Goal: Information Seeking & Learning: Learn about a topic

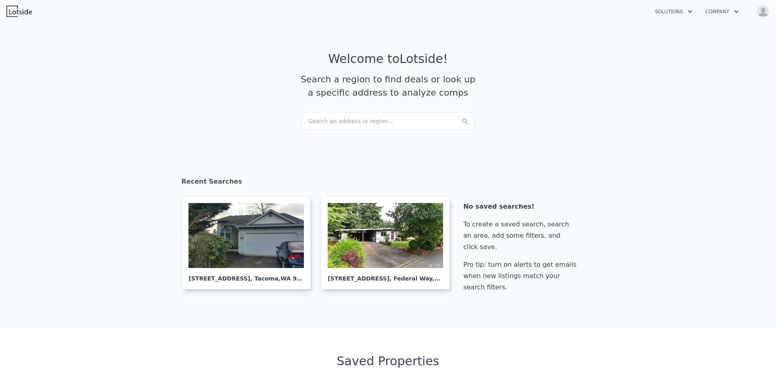
checkbox input "true"
click at [365, 121] on div "Search an address or region..." at bounding box center [388, 121] width 173 height 18
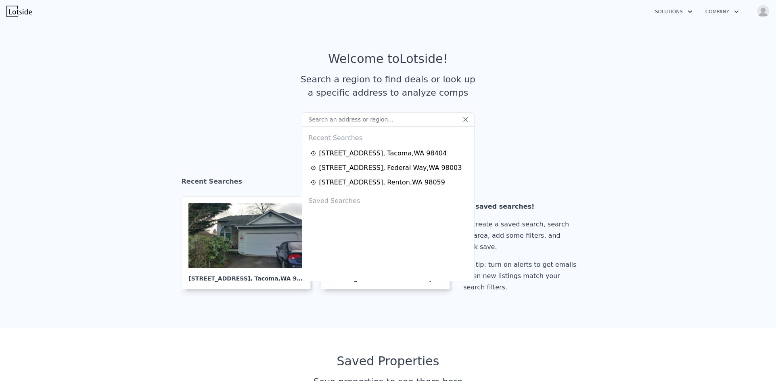
click at [706, 191] on section "Recent Searches 7406 E G St , Tacoma , WA 98404 30310 6th Ave S , Federal Way ,…" at bounding box center [388, 237] width 776 height 184
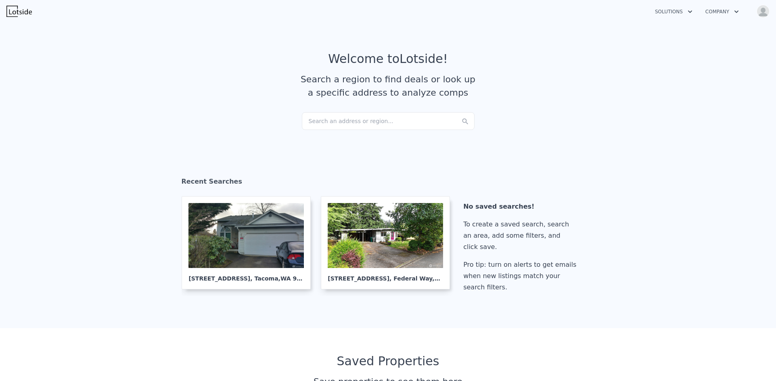
click at [357, 124] on div "Search an address or region..." at bounding box center [388, 121] width 173 height 18
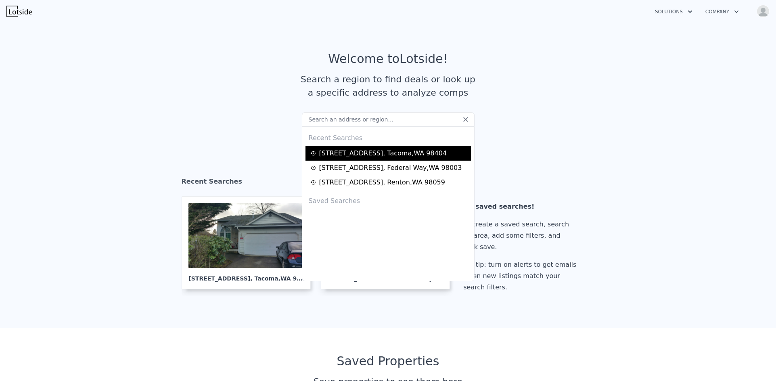
click at [357, 147] on div "7406 E G St , Tacoma , WA 98404" at bounding box center [389, 153] width 166 height 15
click at [420, 156] on div "7406 E G St , Tacoma , WA 98404" at bounding box center [389, 154] width 158 height 10
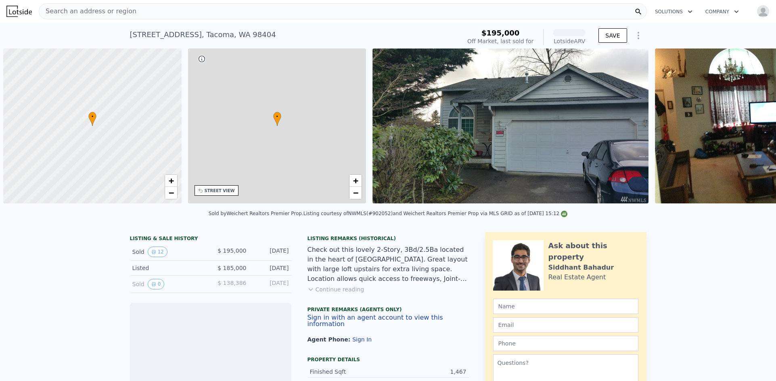
scroll to position [0, 3]
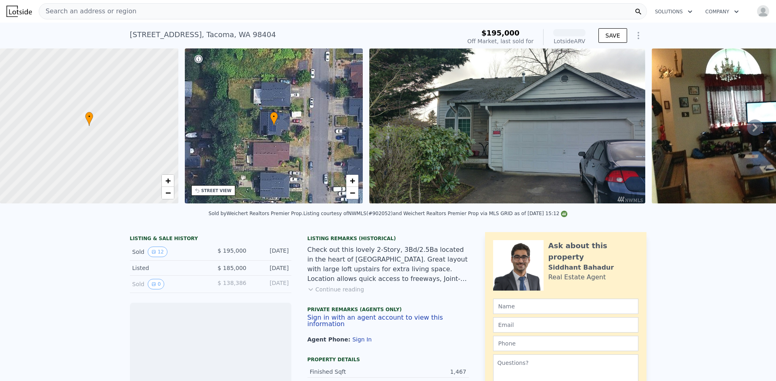
click at [686, 13] on icon "button" at bounding box center [690, 12] width 8 height 10
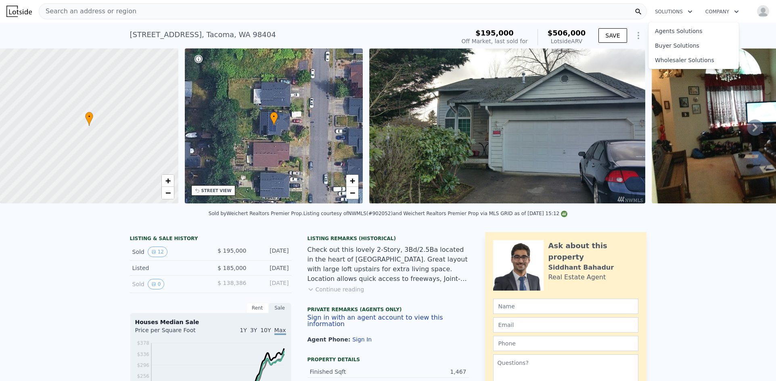
click at [754, 34] on div "7406 E G St , Tacoma , WA 98404 Sold Jul 2016 for $195k (~ARV $506k ) $195,000 …" at bounding box center [388, 36] width 776 height 26
click at [91, 11] on span "Search an address or region" at bounding box center [87, 11] width 97 height 10
click at [17, 13] on img at bounding box center [18, 11] width 25 height 11
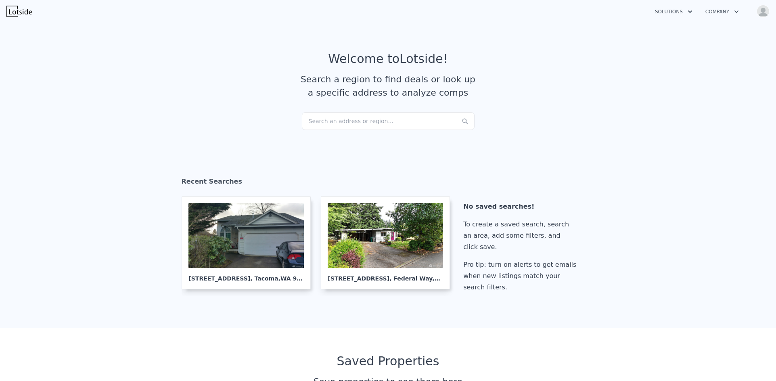
click at [734, 13] on icon "button" at bounding box center [737, 12] width 8 height 10
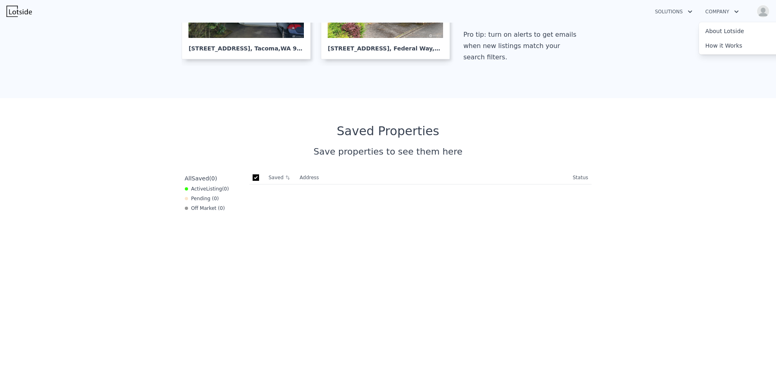
scroll to position [121, 0]
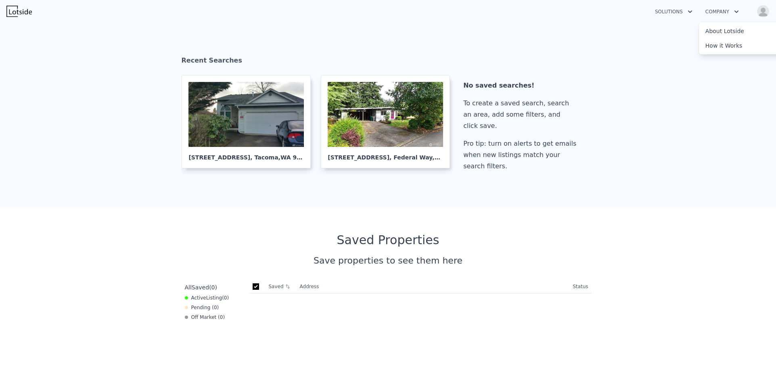
click at [298, 286] on th "Address" at bounding box center [433, 286] width 273 height 13
click at [301, 286] on th "Address" at bounding box center [433, 286] width 273 height 13
click at [254, 287] on input "checkbox" at bounding box center [256, 286] width 6 height 6
checkbox input "true"
click at [285, 286] on icon at bounding box center [287, 286] width 5 height 5
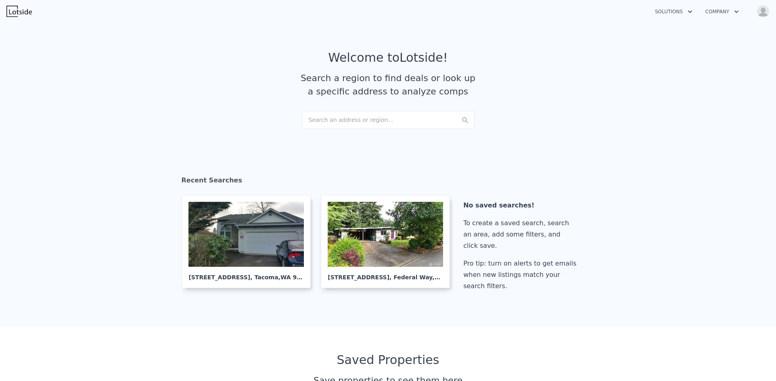
scroll to position [0, 0]
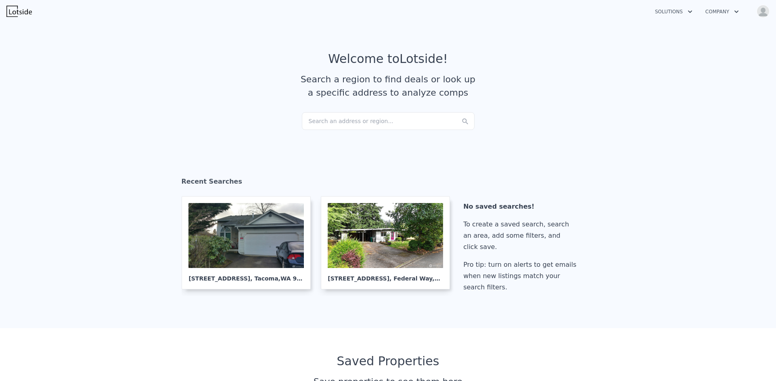
click at [730, 219] on section "Recent Searches 7406 E G St , Tacoma , WA 98404 30310 6th Ave S , Federal Way ,…" at bounding box center [388, 237] width 776 height 184
click at [726, 13] on button "Company" at bounding box center [722, 11] width 46 height 15
click at [688, 13] on icon "button" at bounding box center [690, 12] width 8 height 10
click at [692, 57] on link "Wholesaler Solutions" at bounding box center [694, 60] width 90 height 15
click at [392, 241] on div at bounding box center [385, 235] width 115 height 65
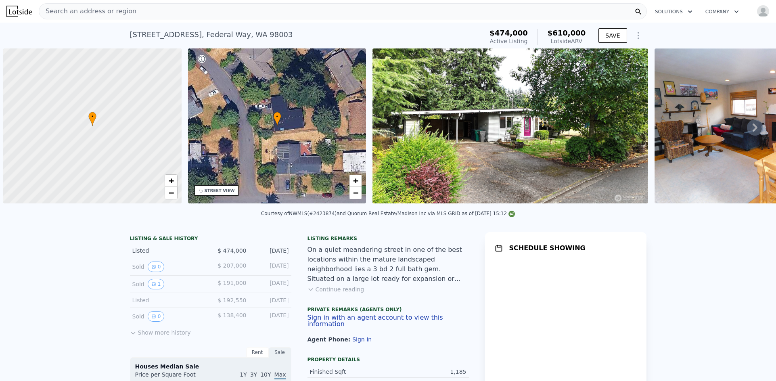
scroll to position [0, 3]
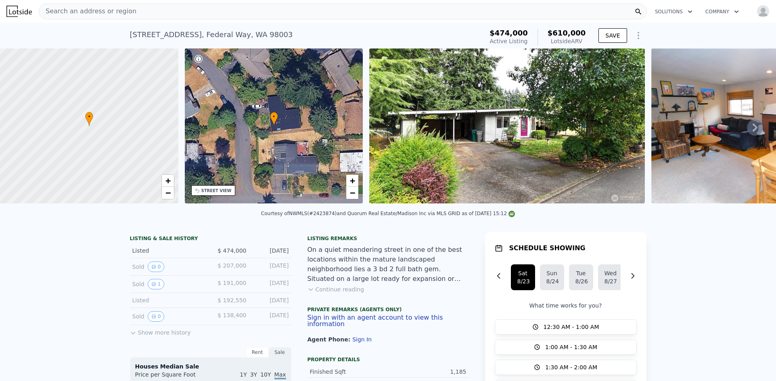
click at [636, 37] on icon "Show Options" at bounding box center [639, 36] width 10 height 10
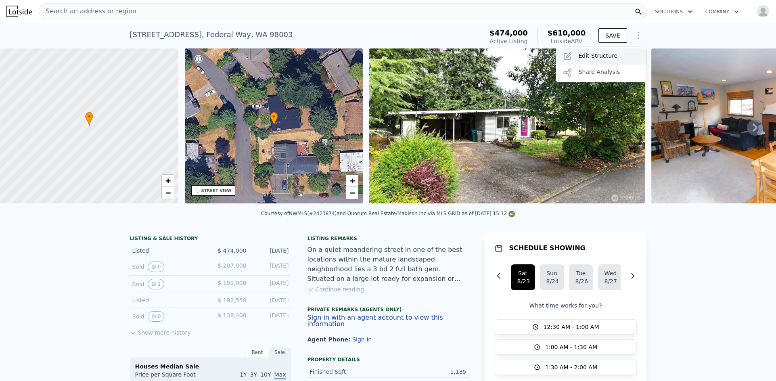
click at [627, 56] on div "Edit Structure" at bounding box center [601, 56] width 90 height 16
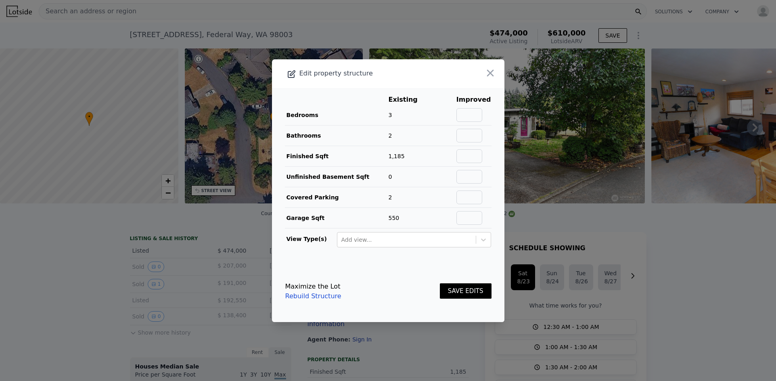
click at [743, 238] on div at bounding box center [388, 190] width 776 height 381
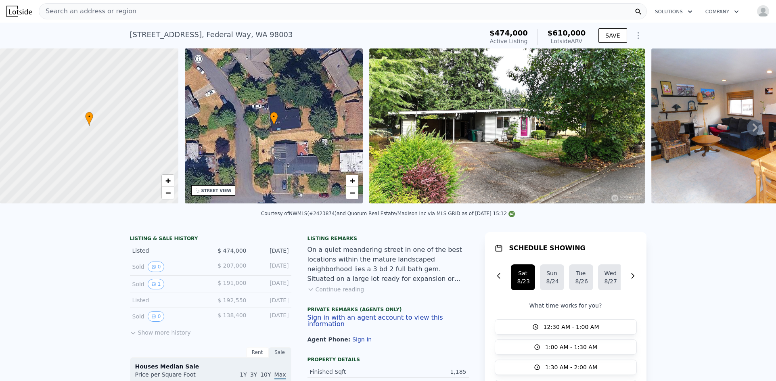
click at [635, 13] on icon at bounding box center [639, 12] width 8 height 8
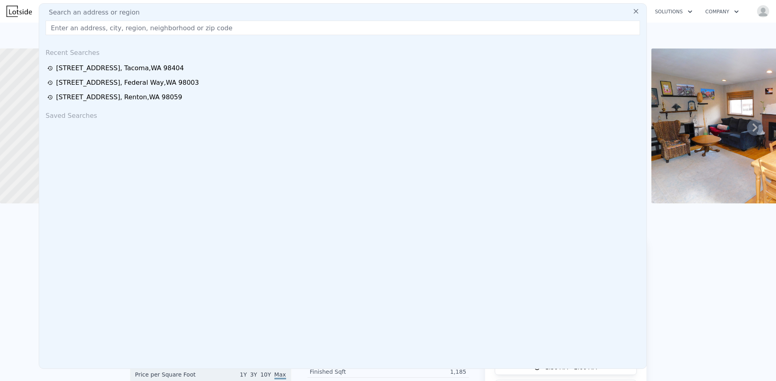
click at [690, 216] on div "Courtesy of NWMLS (#2423874) and Quorum Real Estate/Madison Inc via MLS GRID as…" at bounding box center [388, 215] width 776 height 19
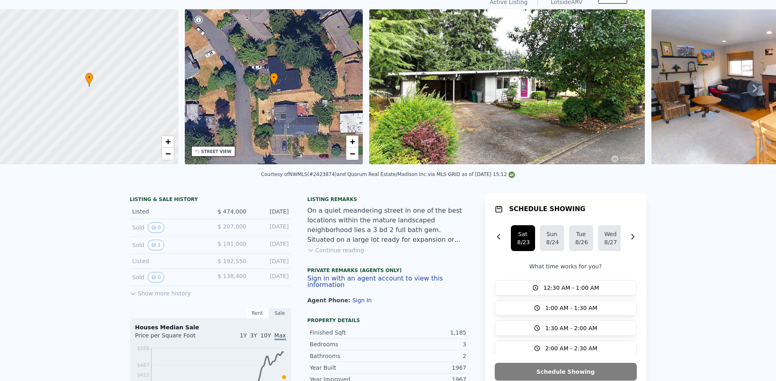
scroll to position [3, 0]
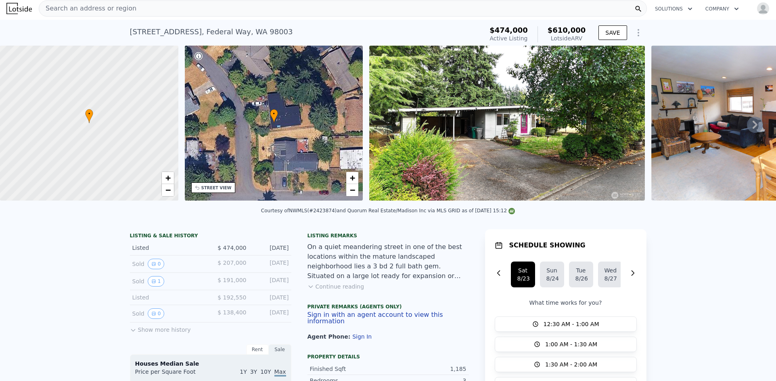
click at [634, 30] on icon "Show Options" at bounding box center [639, 33] width 10 height 10
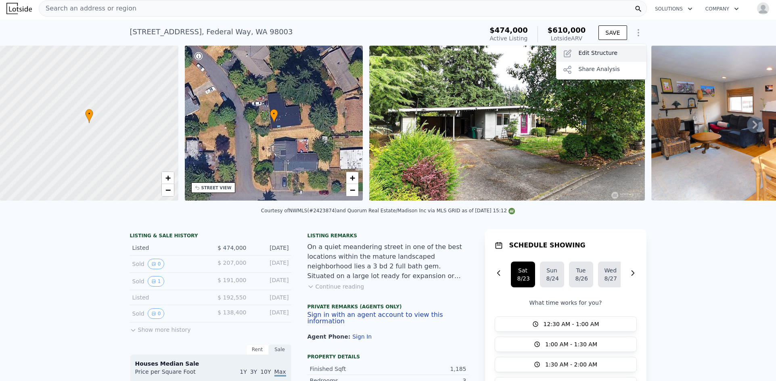
click at [625, 55] on div "Edit Structure" at bounding box center [601, 54] width 90 height 16
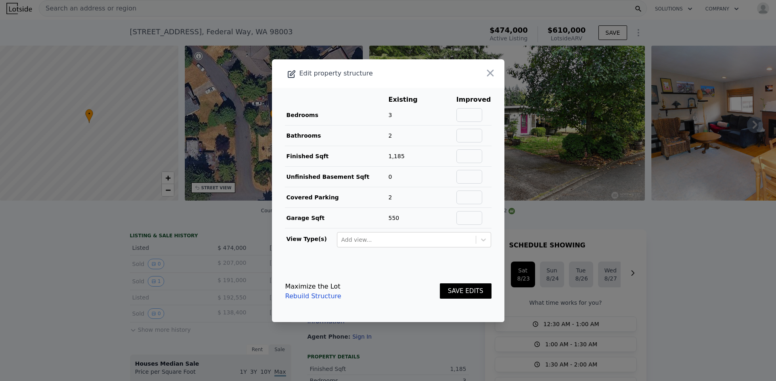
click at [315, 297] on link "Rebuild Structure" at bounding box center [313, 296] width 56 height 10
click at [485, 76] on icon "button" at bounding box center [490, 72] width 11 height 11
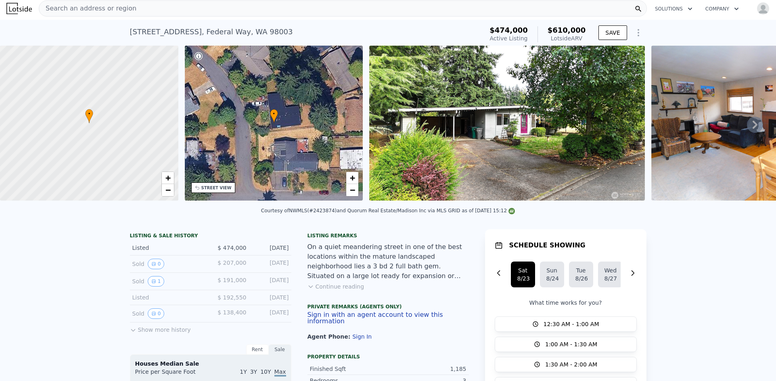
scroll to position [0, 0]
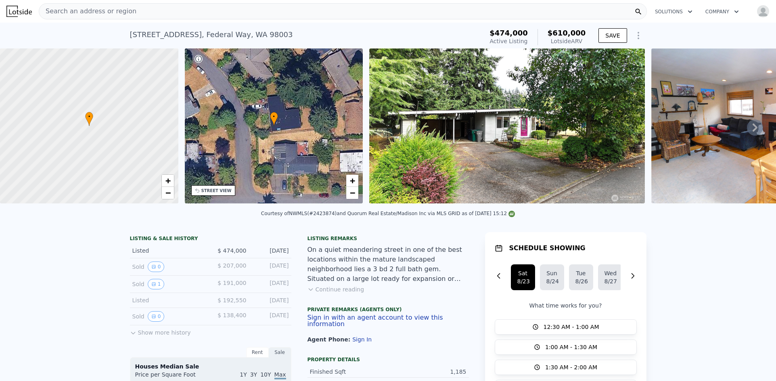
click at [733, 14] on icon "button" at bounding box center [737, 12] width 8 height 10
click at [759, 13] on img "button" at bounding box center [763, 11] width 13 height 13
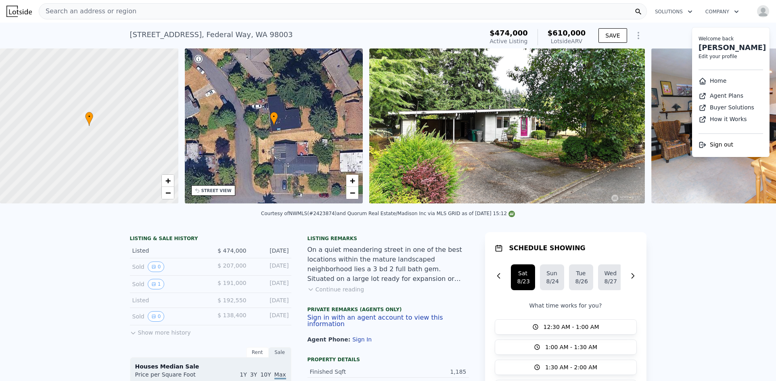
click at [732, 96] on link "Agent Plans" at bounding box center [721, 95] width 45 height 6
click at [712, 59] on link "Edit your profile" at bounding box center [718, 57] width 39 height 6
select select "53"
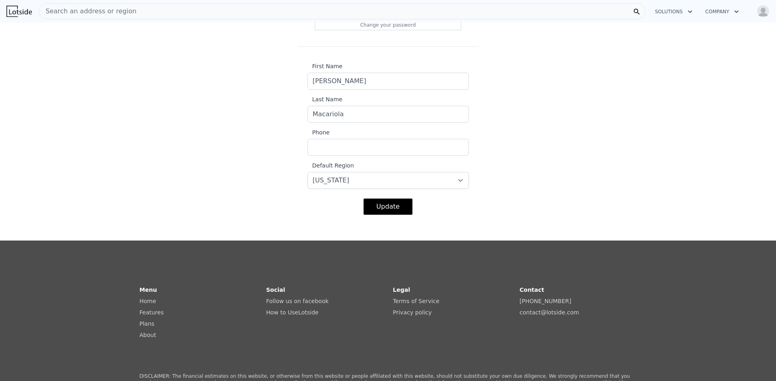
scroll to position [121, 0]
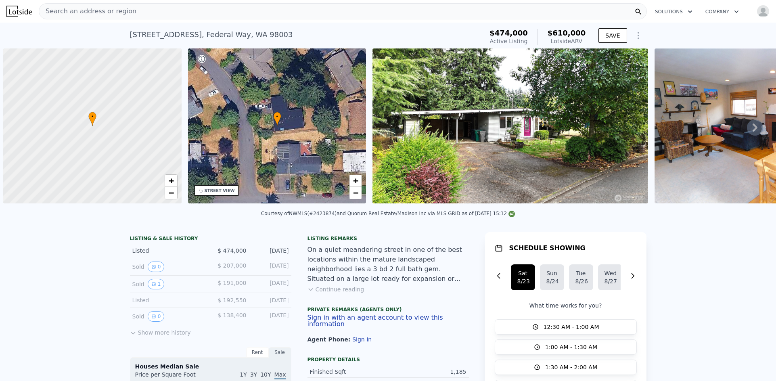
scroll to position [0, 3]
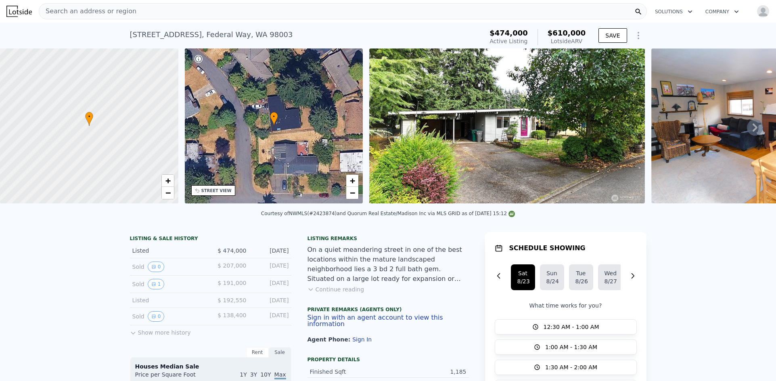
click at [677, 13] on button "Solutions" at bounding box center [674, 11] width 50 height 15
click at [82, 13] on span "Search an address or region" at bounding box center [87, 11] width 97 height 10
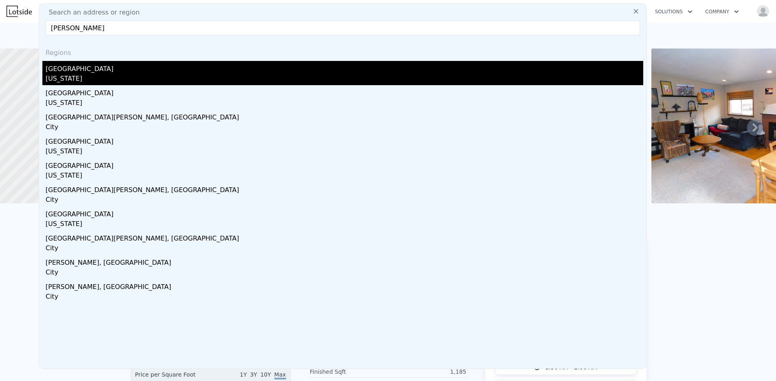
type input "[PERSON_NAME]"
click at [88, 69] on div "Pierce County" at bounding box center [345, 67] width 598 height 13
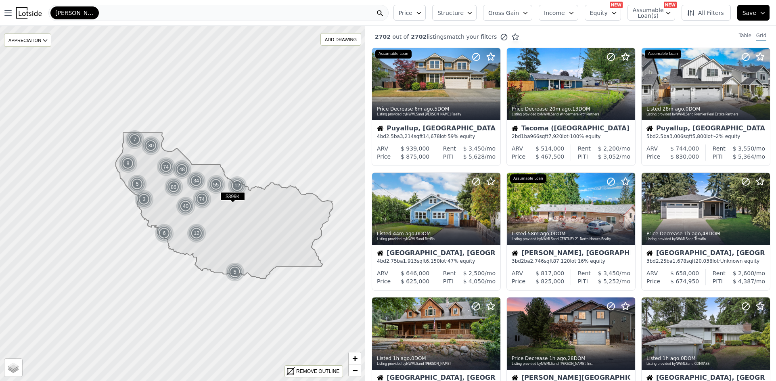
click at [94, 16] on div "[PERSON_NAME]" at bounding box center [218, 13] width 340 height 16
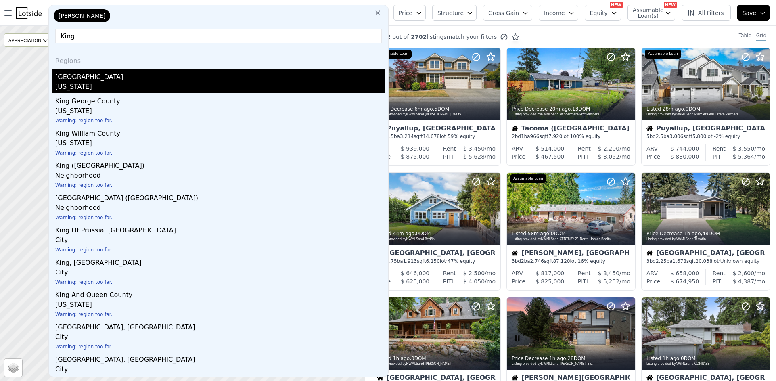
type input "King"
click at [105, 74] on div "King County" at bounding box center [220, 75] width 330 height 13
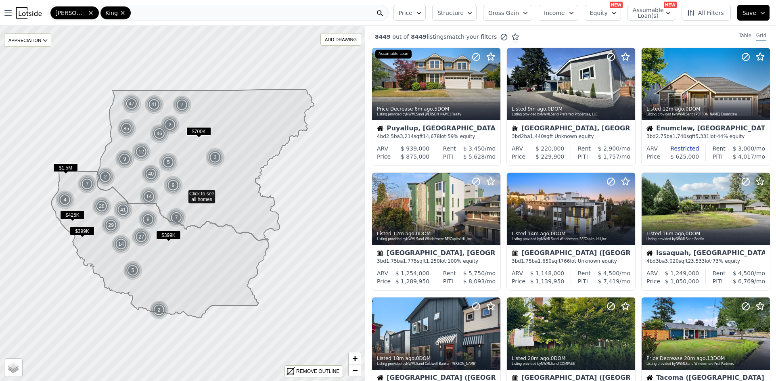
click at [146, 13] on div "Pierce King" at bounding box center [218, 13] width 340 height 16
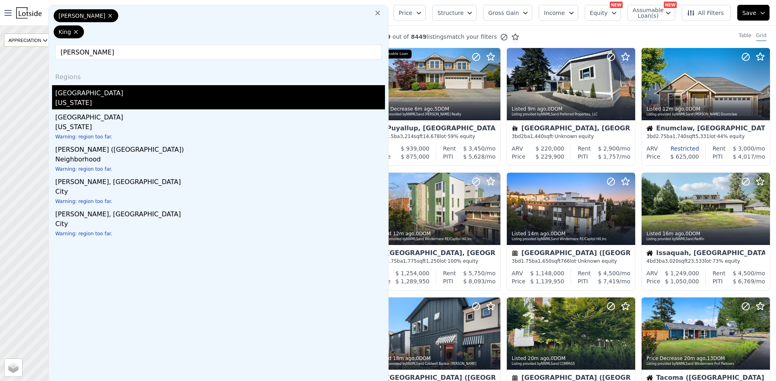
type input "Thurston"
click at [119, 98] on div "[US_STATE]" at bounding box center [220, 103] width 330 height 11
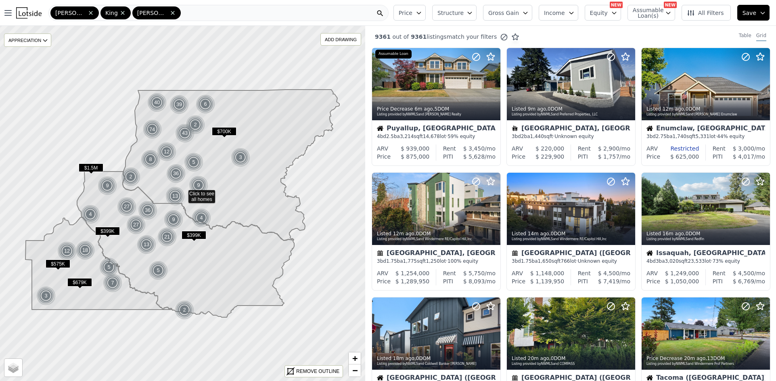
click at [182, 11] on div "Pierce King Thurston" at bounding box center [218, 13] width 340 height 16
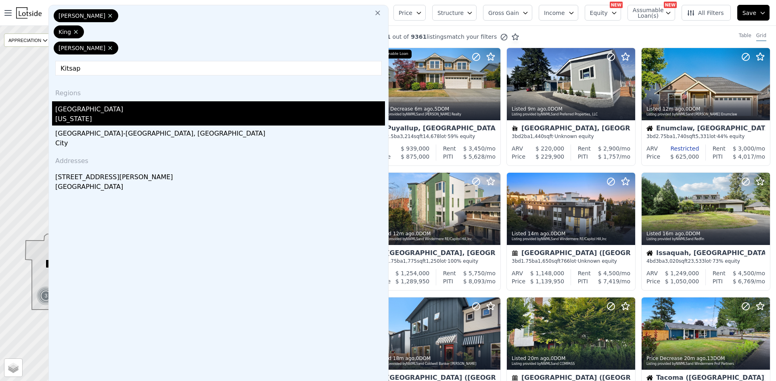
type input "Kitsap"
click at [73, 101] on div "Kitsap County" at bounding box center [220, 107] width 330 height 13
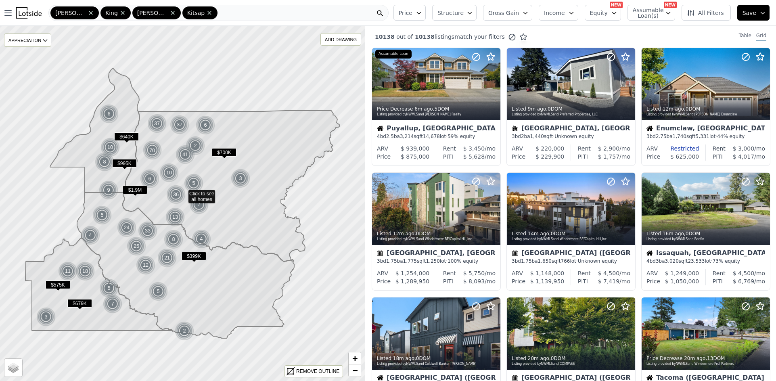
click at [202, 13] on div "Pierce King Thurston Kitsap" at bounding box center [218, 13] width 340 height 16
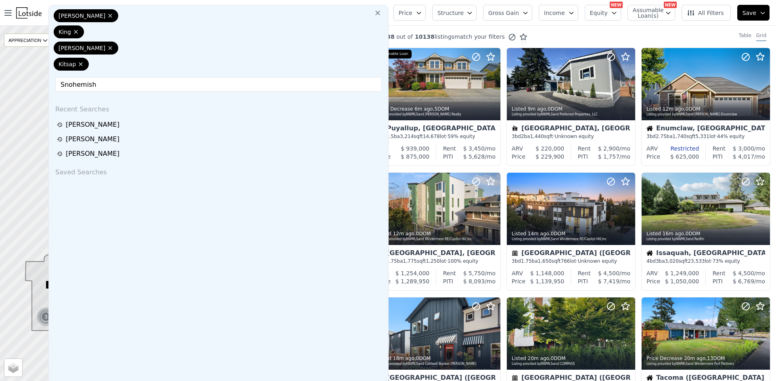
click at [79, 77] on input "Snohemish" at bounding box center [218, 84] width 327 height 15
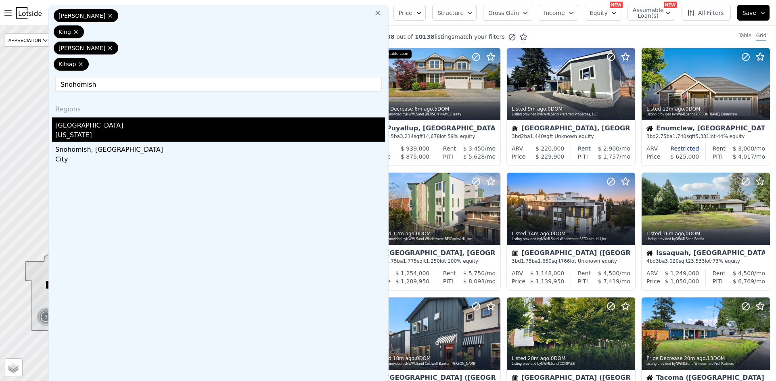
type input "Snohomish"
click at [123, 117] on div "Snohomish County" at bounding box center [220, 123] width 330 height 13
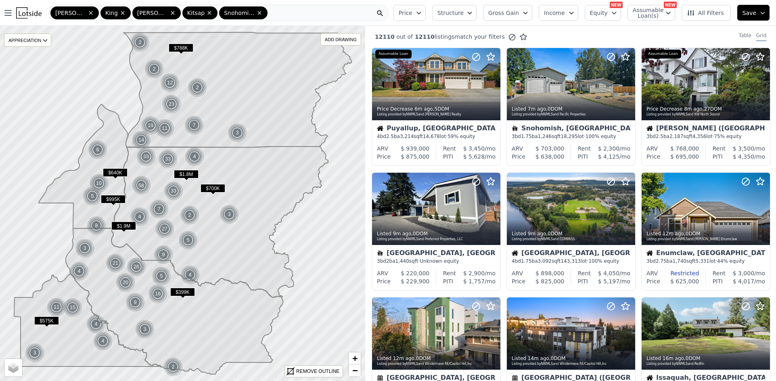
click at [477, 15] on button "Structure" at bounding box center [454, 13] width 44 height 16
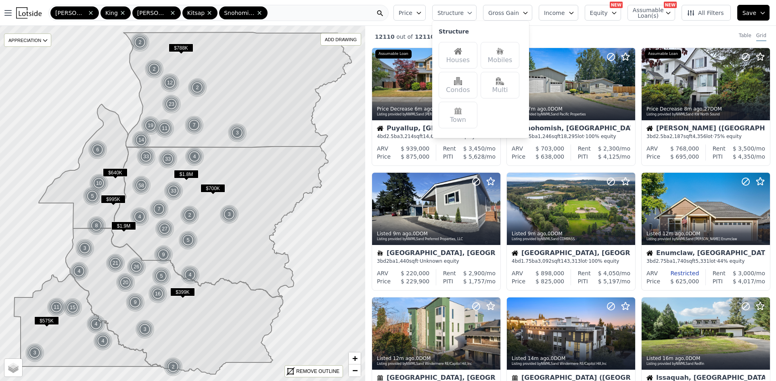
click at [475, 55] on div "Houses" at bounding box center [458, 55] width 39 height 27
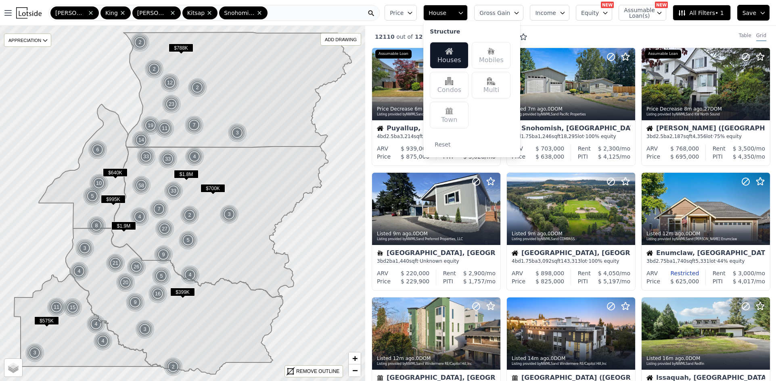
click at [520, 13] on icon "button" at bounding box center [517, 13] width 6 height 6
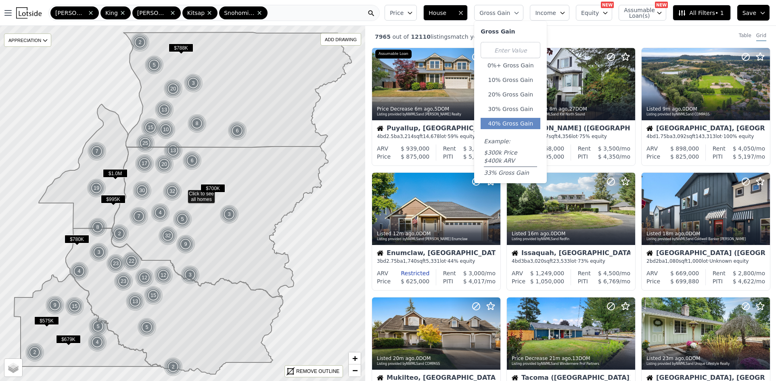
click at [524, 122] on button "40% Gross Gain" at bounding box center [511, 123] width 60 height 11
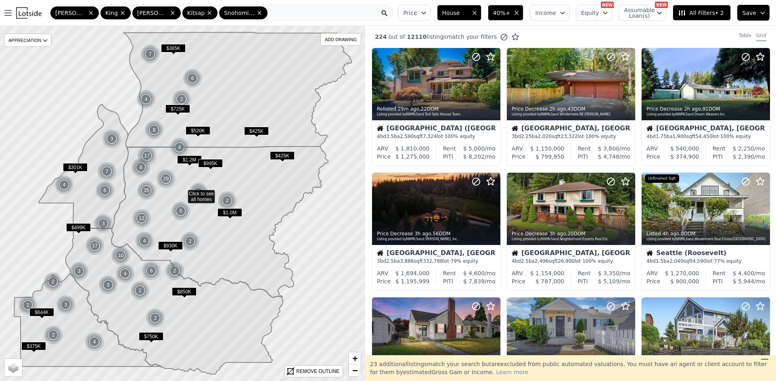
click at [755, 13] on span "Save" at bounding box center [750, 13] width 14 height 8
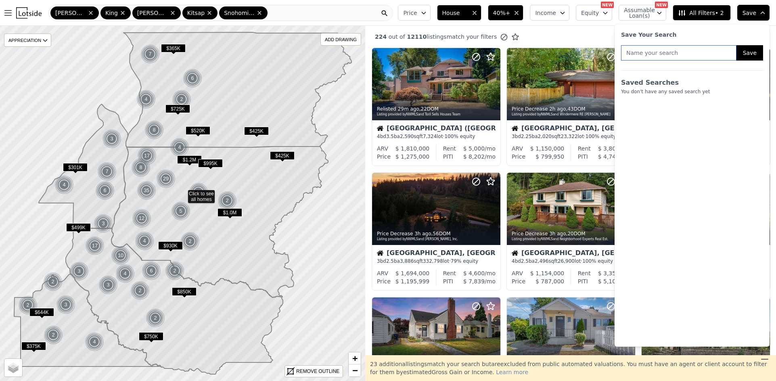
click at [696, 55] on input "text" at bounding box center [678, 52] width 115 height 15
type input "S"
type input "Potential SFH"
click at [748, 49] on button "Save" at bounding box center [750, 52] width 27 height 15
click at [585, 32] on div "224 out of 12110 listings match your filters Table Grid" at bounding box center [570, 37] width 411 height 22
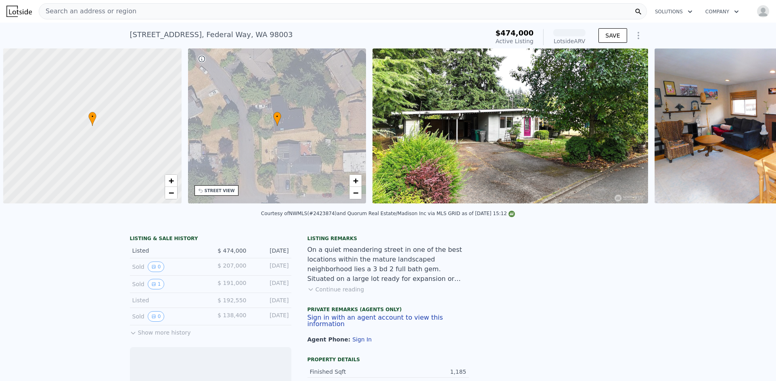
scroll to position [0, 3]
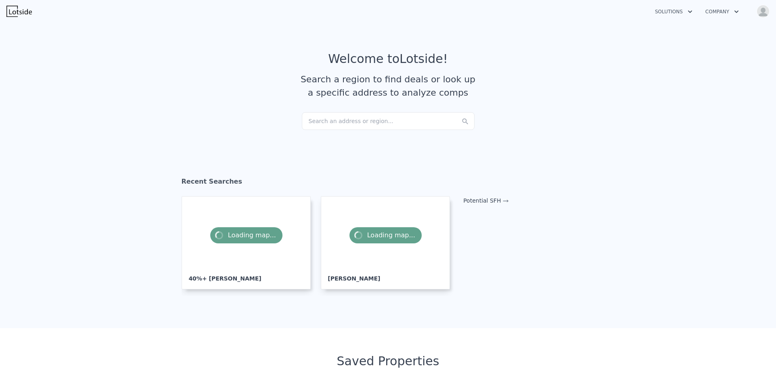
checkbox input "true"
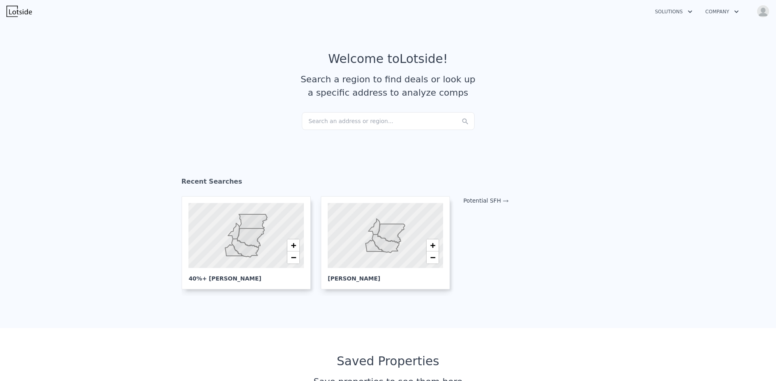
click at [346, 123] on div "Search an address or region..." at bounding box center [388, 121] width 173 height 18
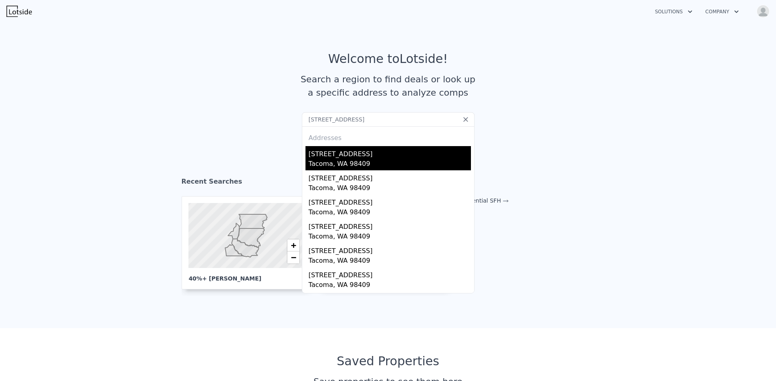
type input "[STREET_ADDRESS]"
click at [344, 154] on div "[STREET_ADDRESS]" at bounding box center [390, 152] width 162 height 13
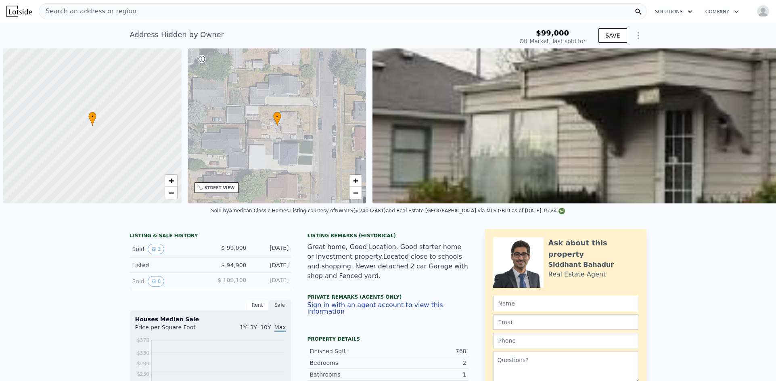
scroll to position [0, 3]
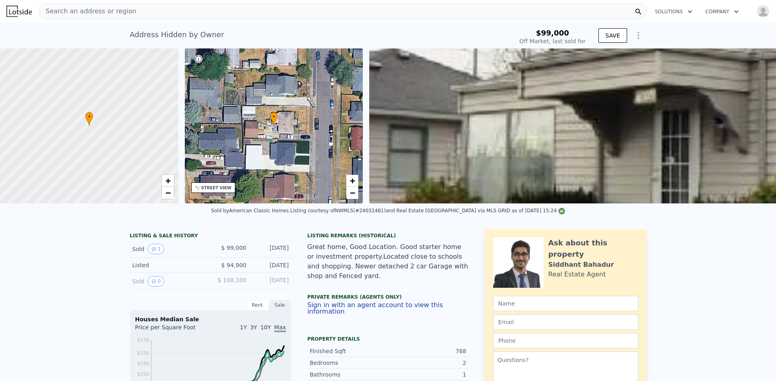
type input "$ 391,000"
type input "$ 255,377"
click at [179, 17] on div "Search an address or region" at bounding box center [343, 11] width 608 height 16
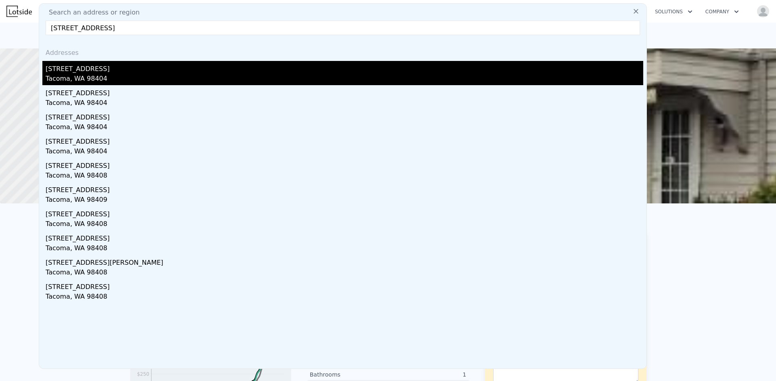
type input "[STREET_ADDRESS]"
click at [101, 72] on div "[STREET_ADDRESS]" at bounding box center [345, 67] width 598 height 13
